Goal: Task Accomplishment & Management: Manage account settings

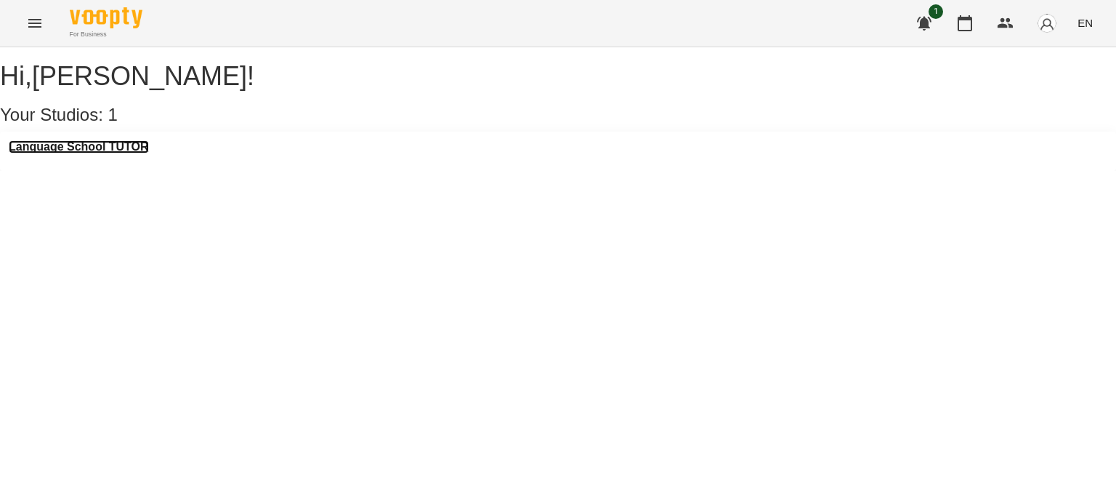
click at [125, 153] on h3 "Language School TUTOR" at bounding box center [79, 146] width 140 height 13
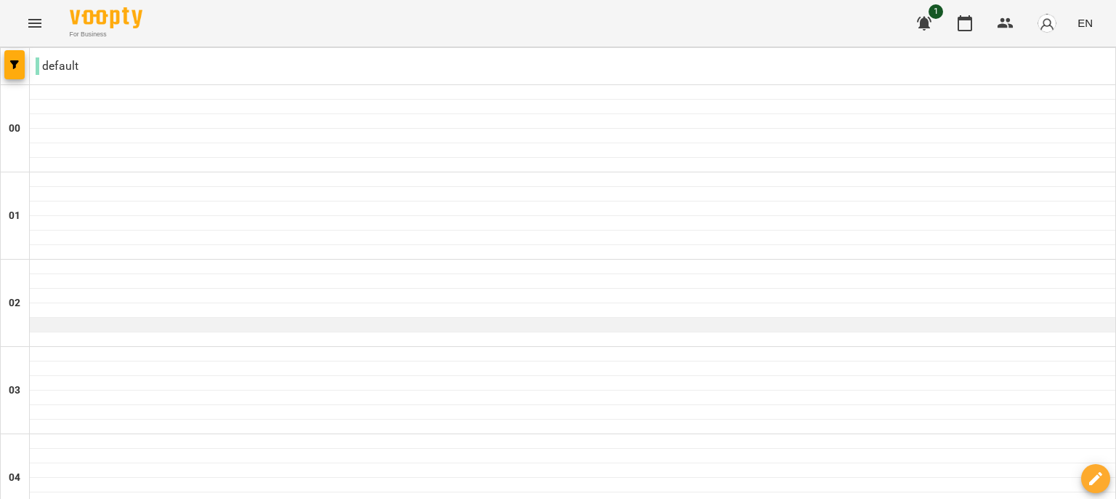
scroll to position [1058, 0]
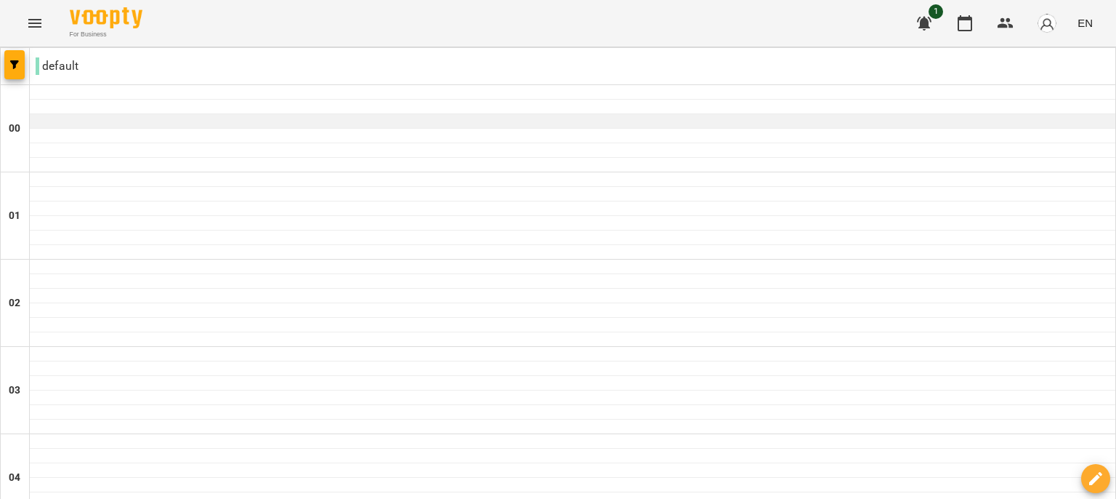
scroll to position [1360, 0]
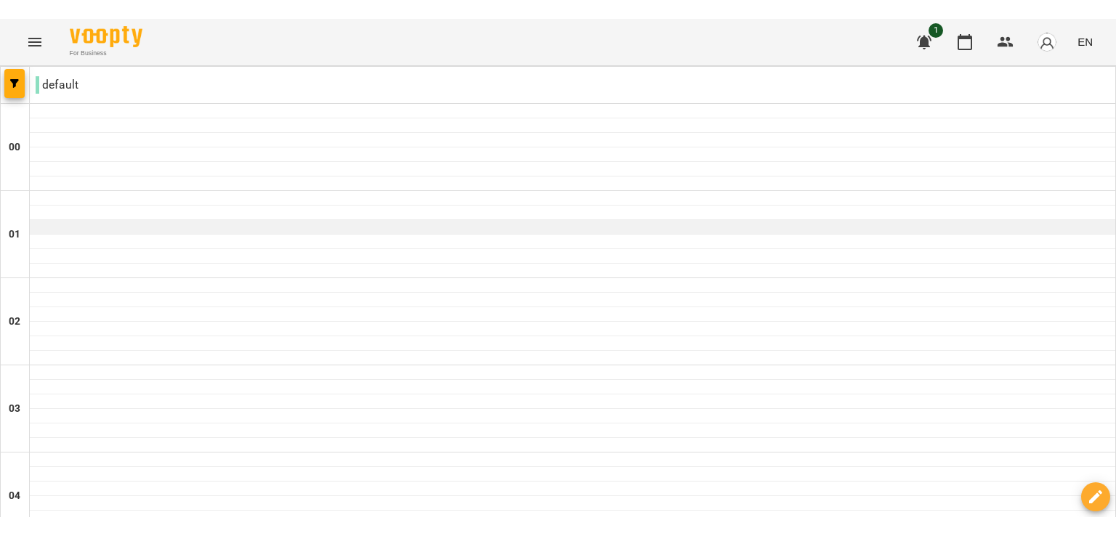
scroll to position [901, 0]
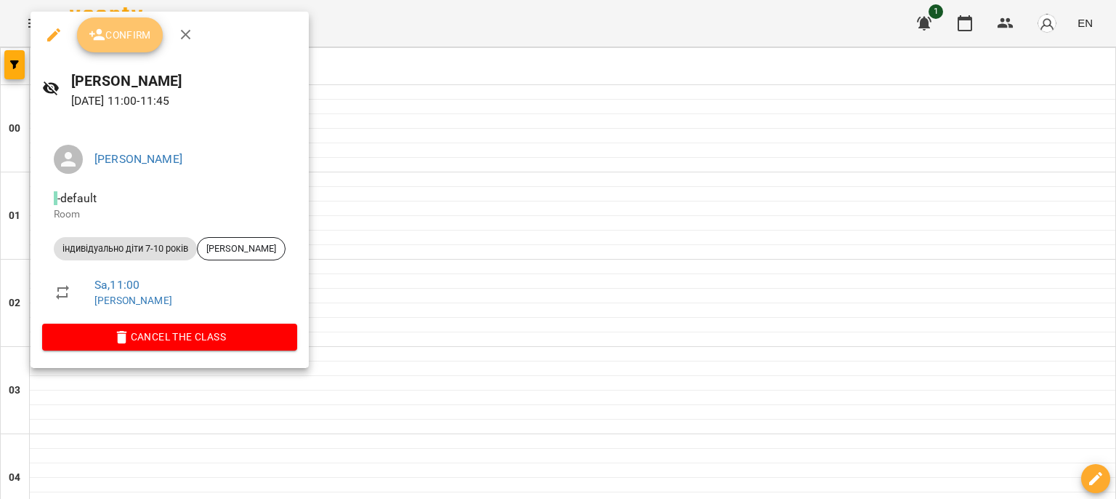
click at [116, 36] on span "Confirm" at bounding box center [120, 34] width 63 height 17
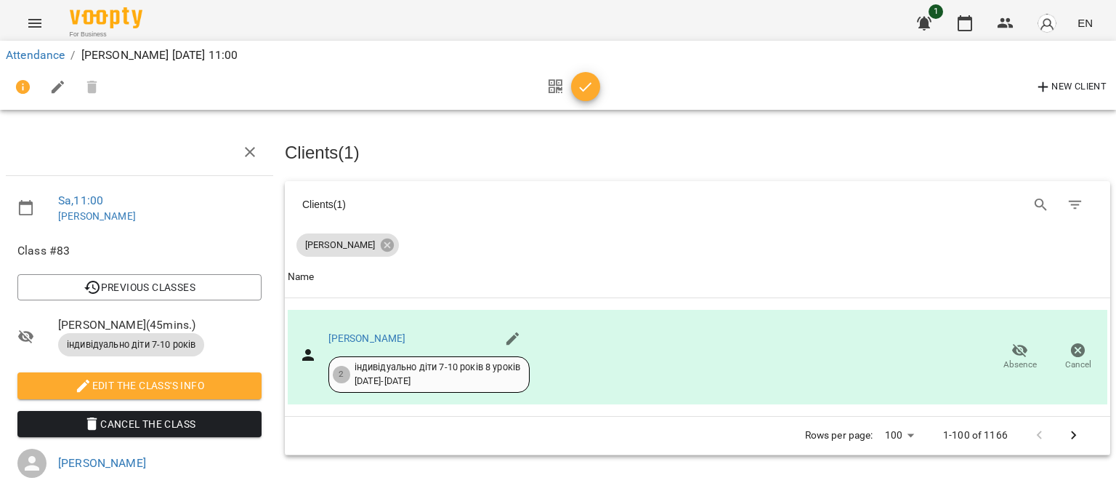
click at [174, 431] on span "Cancel the class" at bounding box center [139, 423] width 221 height 17
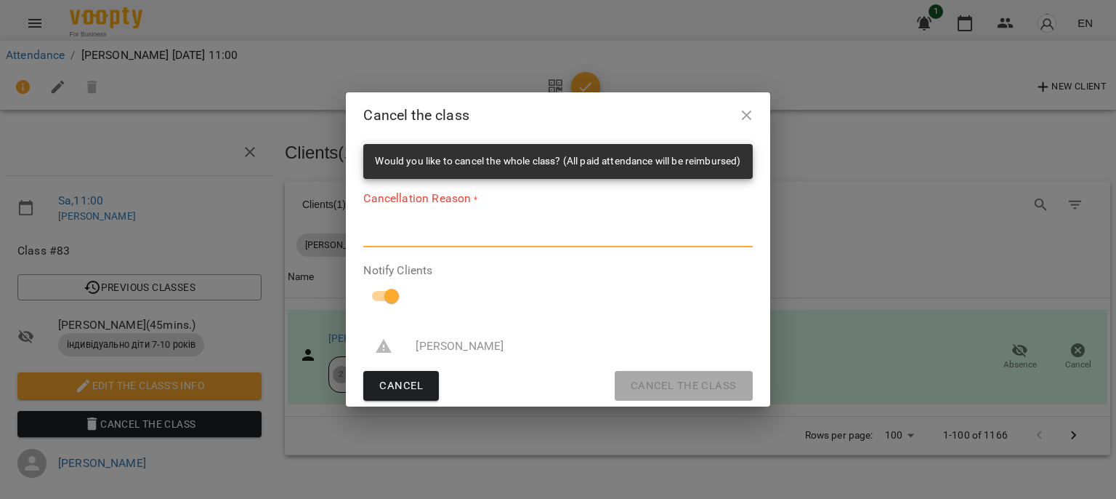
click at [451, 232] on textarea at bounding box center [557, 235] width 389 height 14
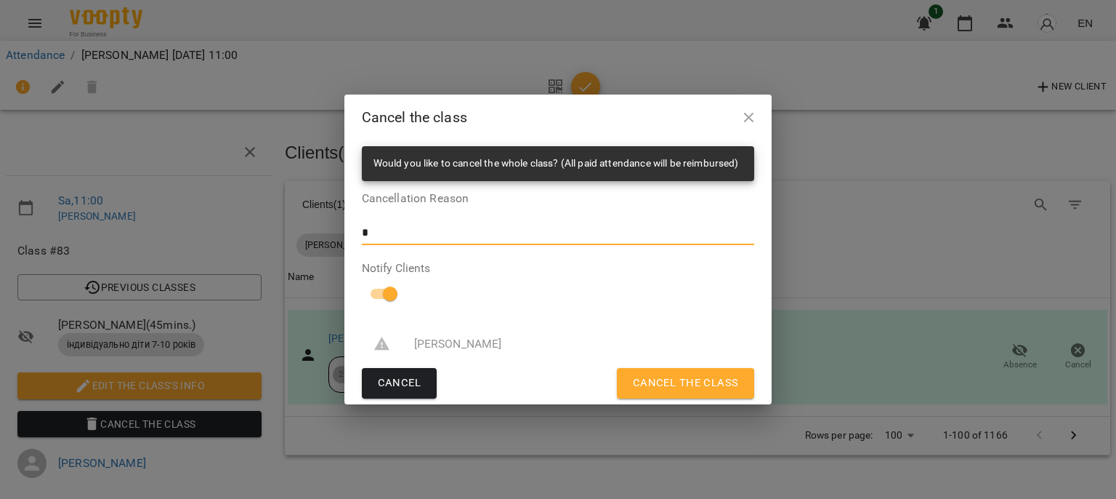
click at [689, 366] on ul "[PERSON_NAME]" at bounding box center [558, 343] width 393 height 49
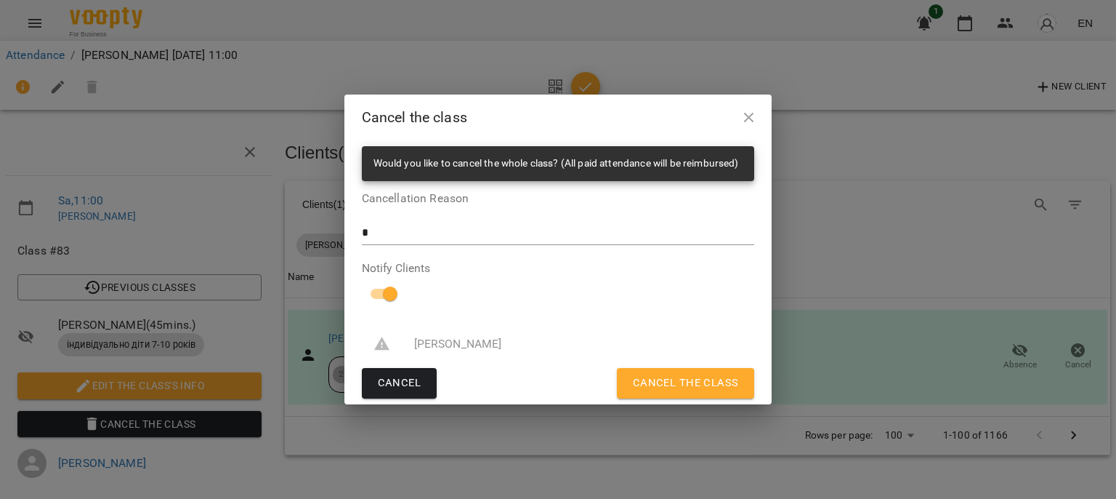
click at [689, 366] on ul "[PERSON_NAME]" at bounding box center [558, 343] width 393 height 49
click at [727, 390] on span "Cancel the class" at bounding box center [686, 383] width 106 height 19
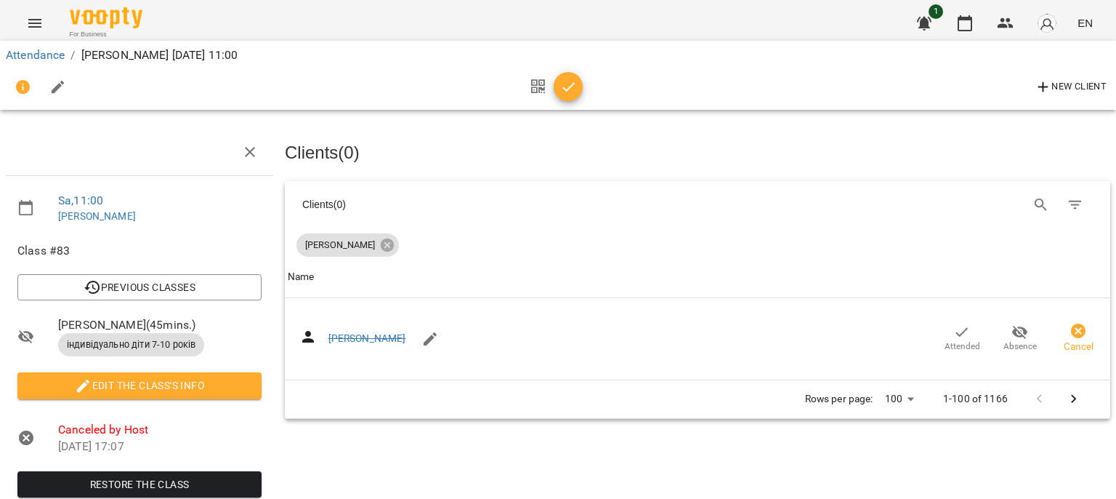
drag, startPoint x: 951, startPoint y: 53, endPoint x: 1054, endPoint y: 57, distance: 103.3
click at [1054, 57] on ol "Attendance / [PERSON_NAME][DATE] 11:00" at bounding box center [558, 55] width 1105 height 17
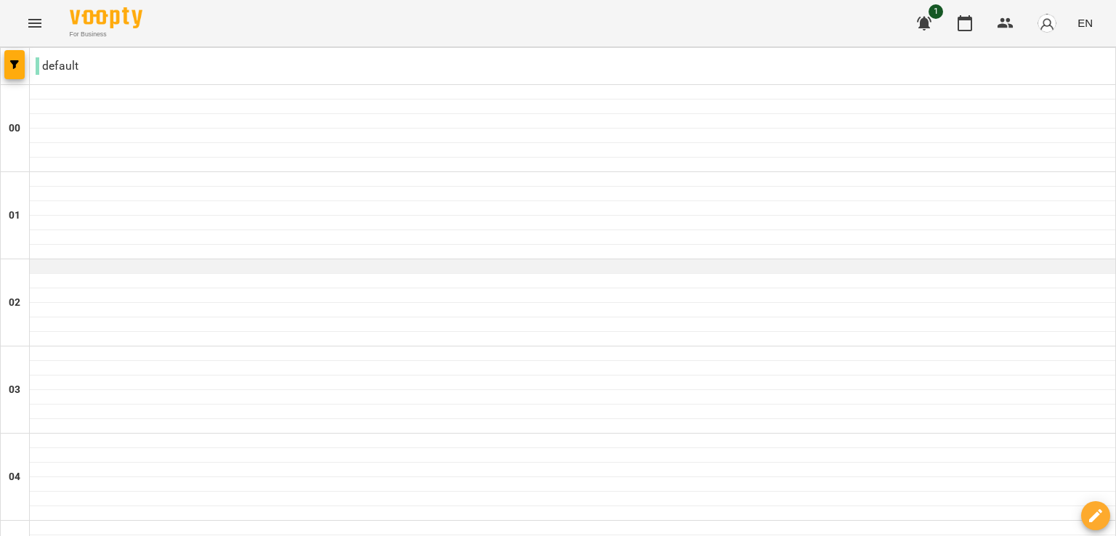
scroll to position [1112, 0]
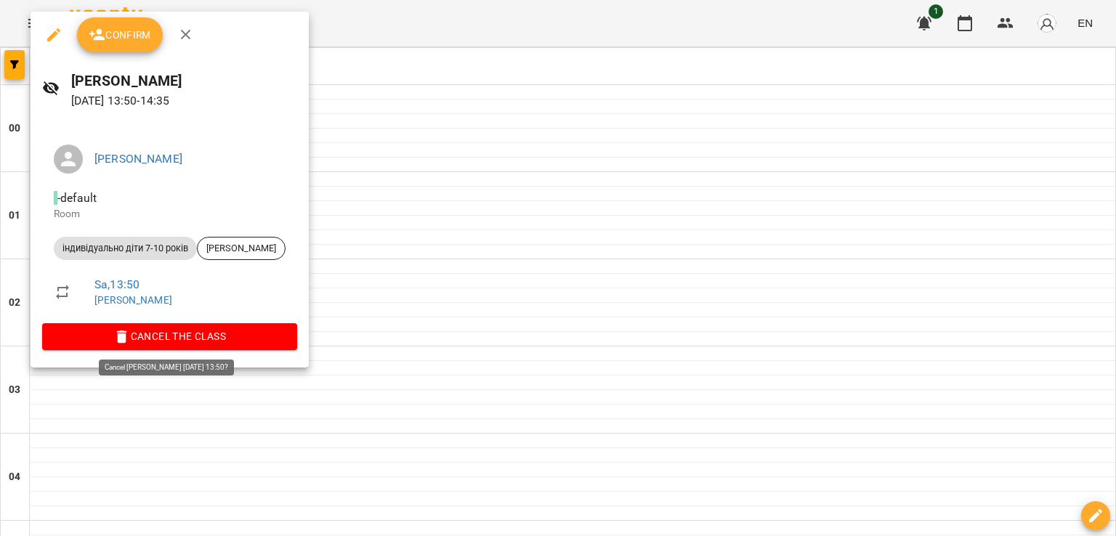
click at [259, 329] on span "Cancel the class" at bounding box center [170, 336] width 232 height 17
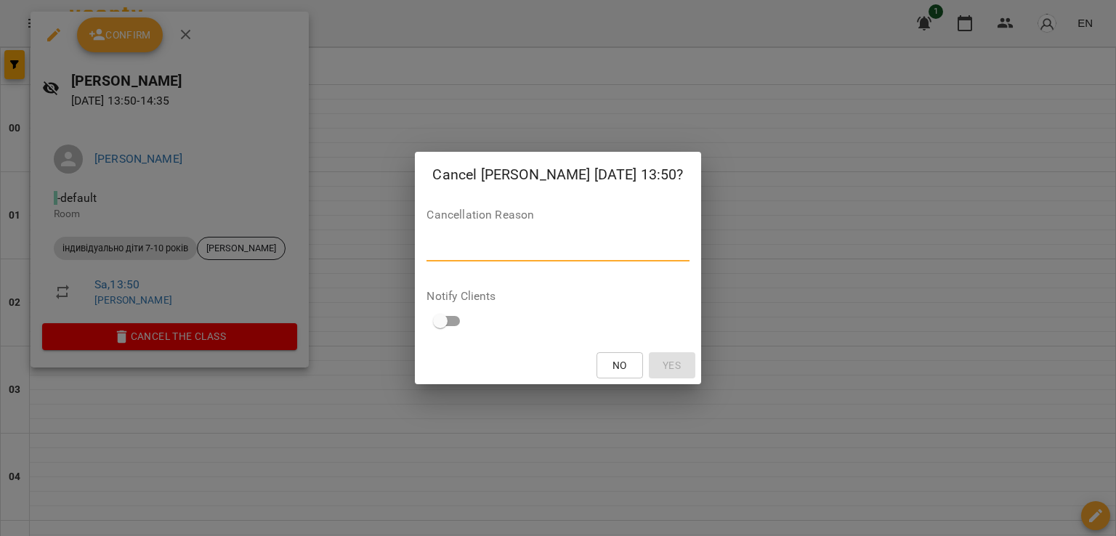
click at [523, 247] on textarea at bounding box center [558, 250] width 262 height 14
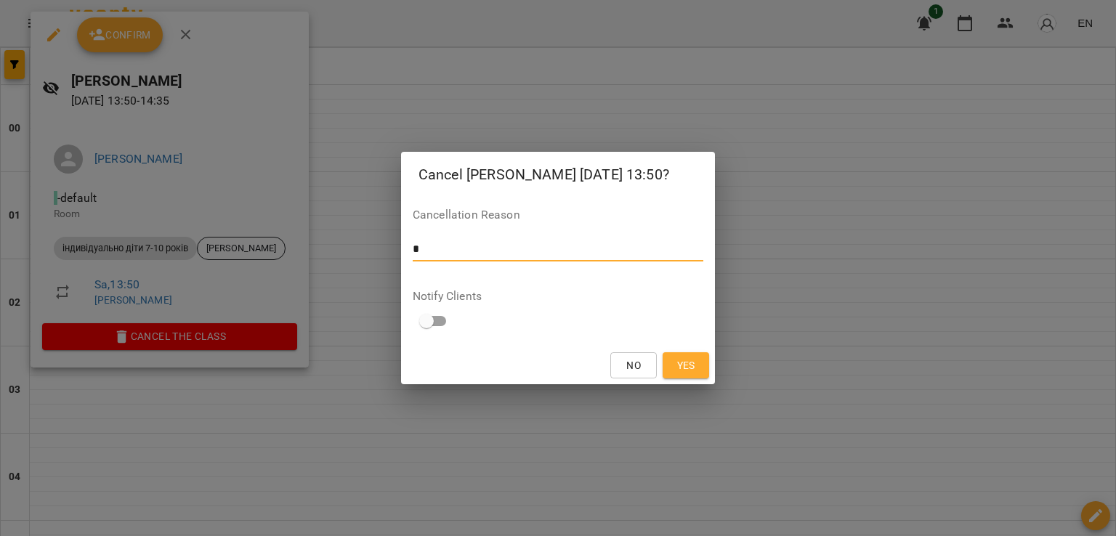
click at [688, 358] on span "Yes" at bounding box center [686, 365] width 18 height 17
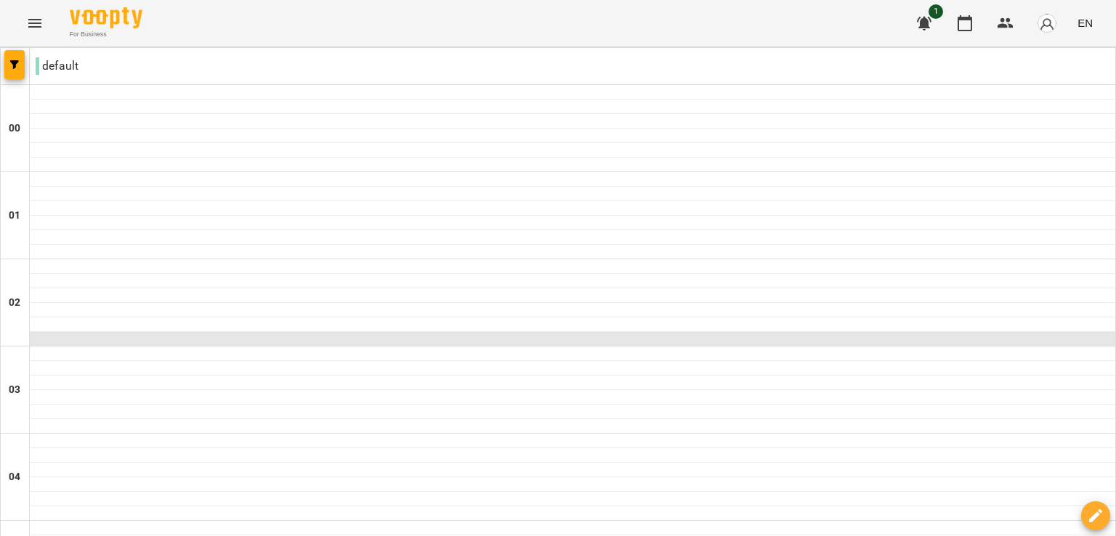
scroll to position [965, 0]
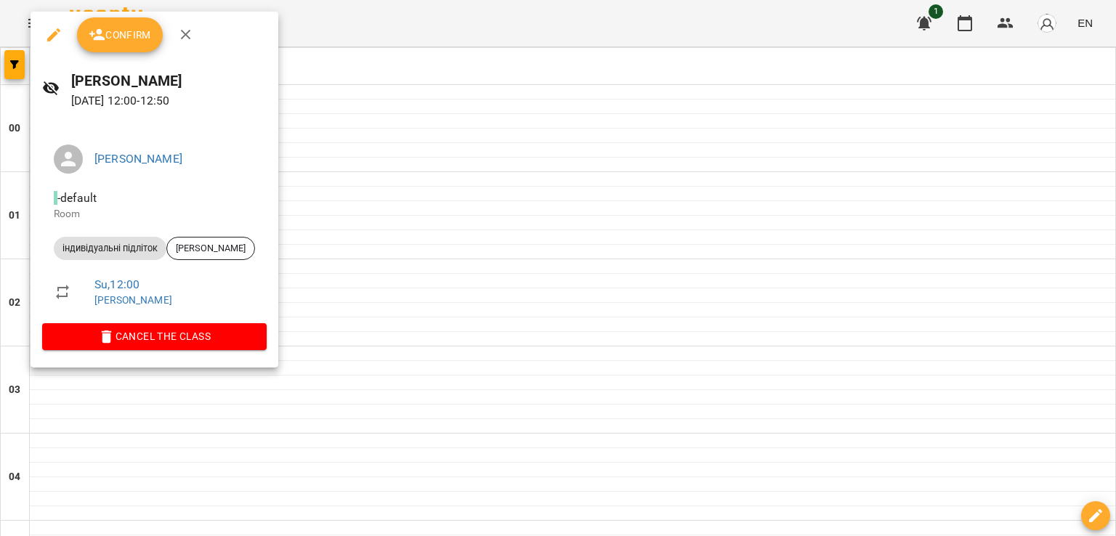
click at [164, 328] on span "Cancel the class" at bounding box center [154, 336] width 201 height 17
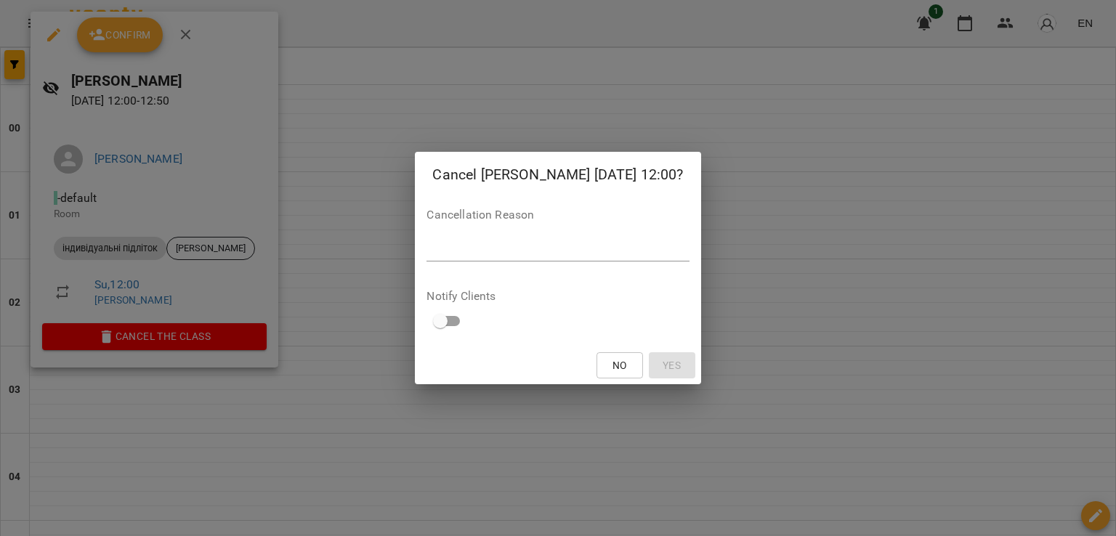
click at [523, 235] on div "Cancellation Reason *" at bounding box center [558, 238] width 262 height 58
click at [520, 251] on textarea at bounding box center [558, 250] width 262 height 14
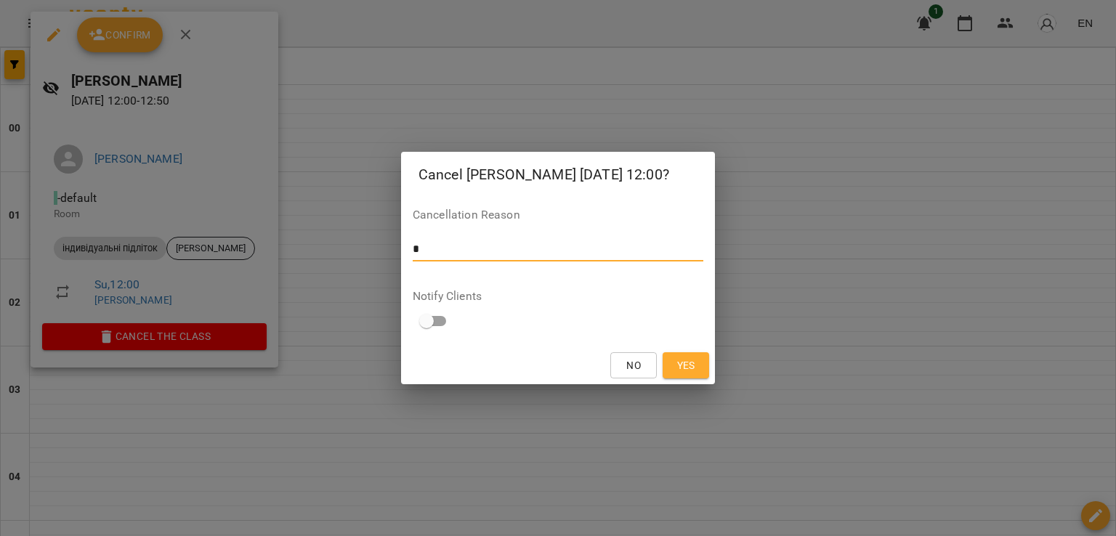
click at [688, 360] on span "Yes" at bounding box center [686, 365] width 18 height 17
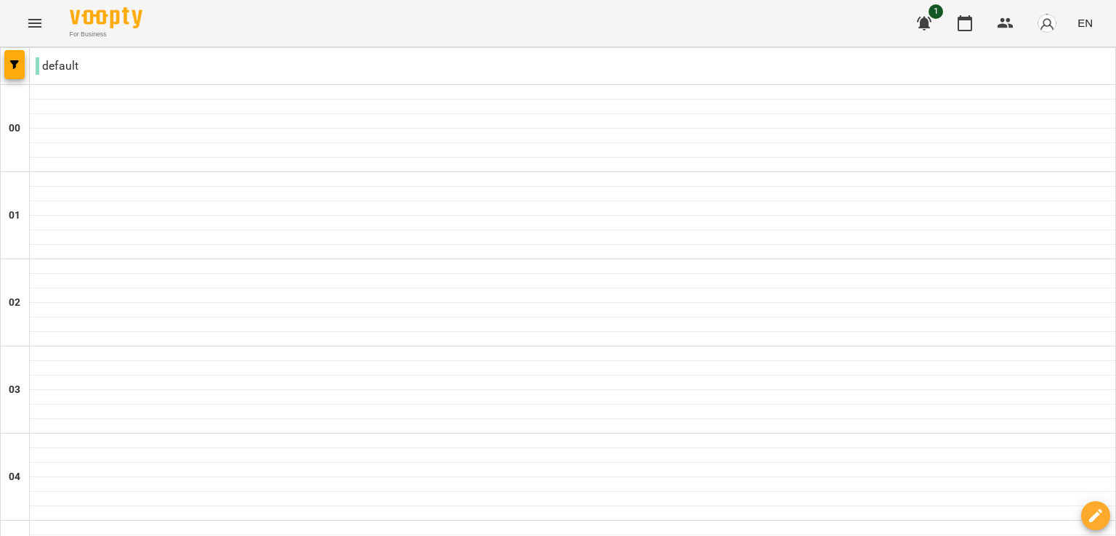
type input "**********"
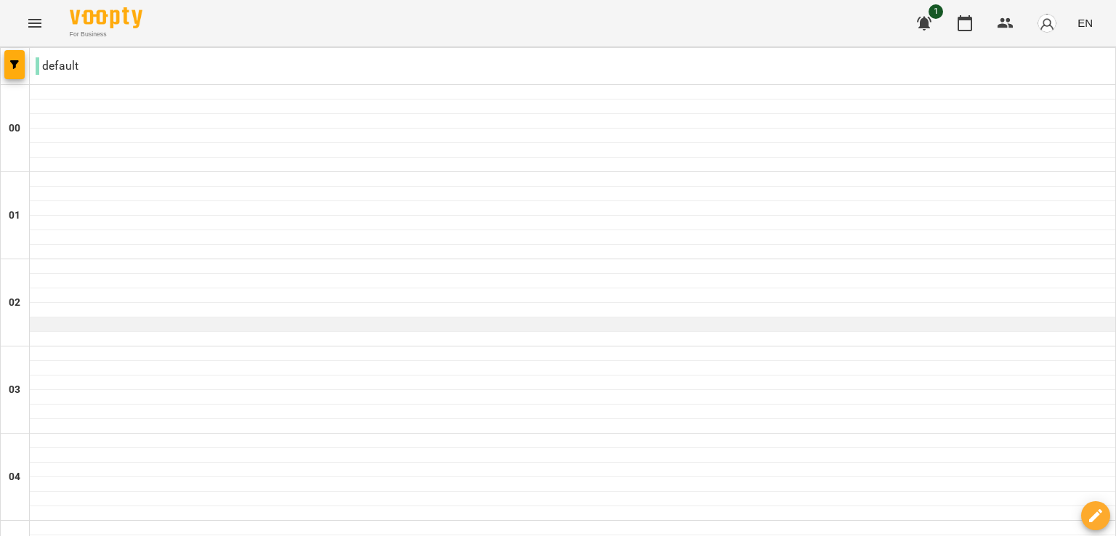
scroll to position [1371, 0]
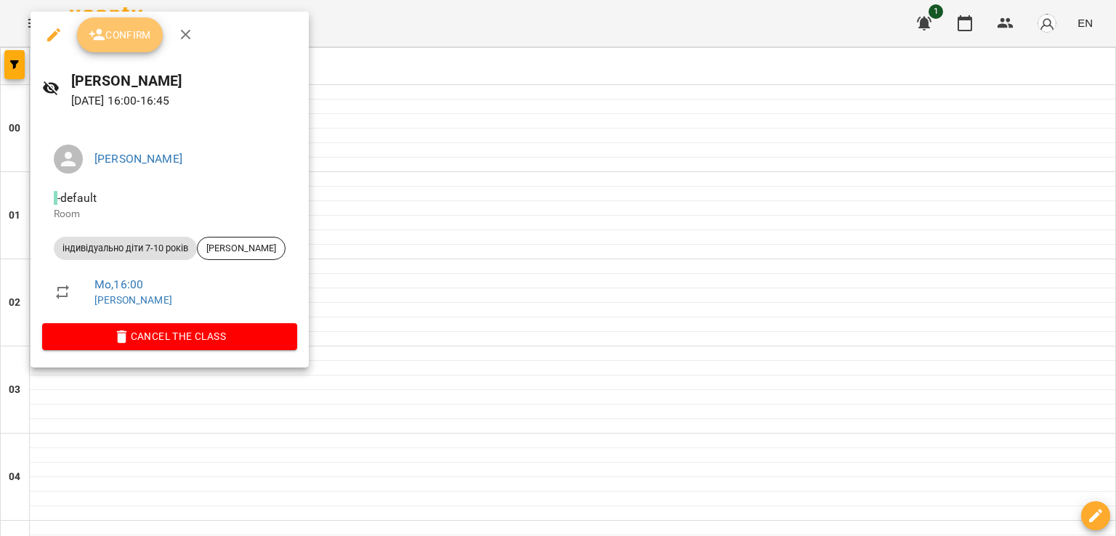
click at [133, 33] on span "Confirm" at bounding box center [120, 34] width 63 height 17
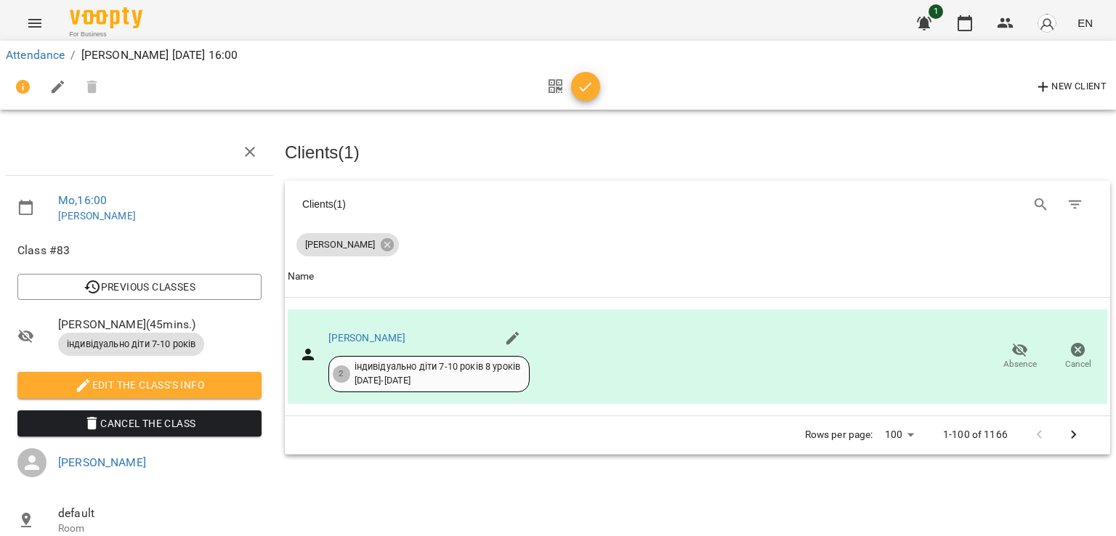
click at [583, 85] on icon "button" at bounding box center [585, 86] width 17 height 17
